Goal: Information Seeking & Learning: Find specific fact

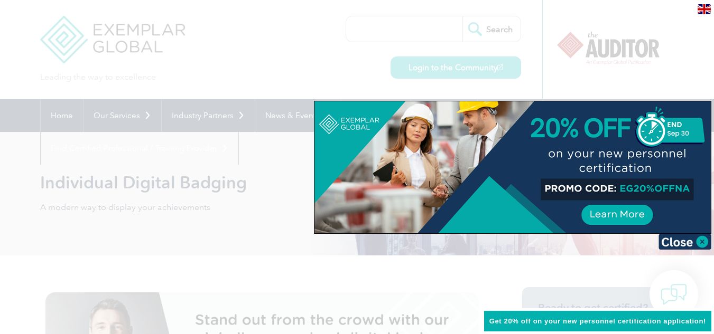
click at [697, 238] on img at bounding box center [684, 242] width 53 height 16
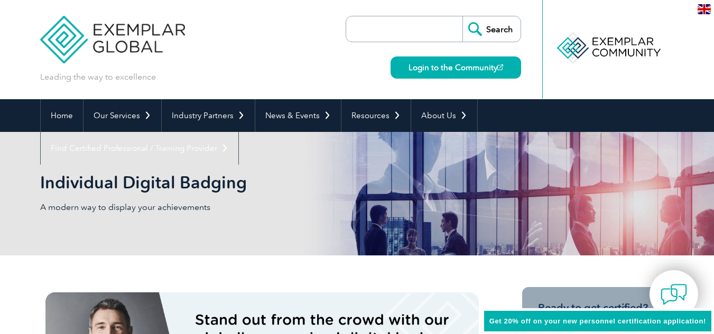
click at [417, 26] on input "search" at bounding box center [406, 28] width 111 height 25
type input "amin asia"
click at [462, 16] on input "Search" at bounding box center [491, 28] width 58 height 25
